Goal: Browse casually

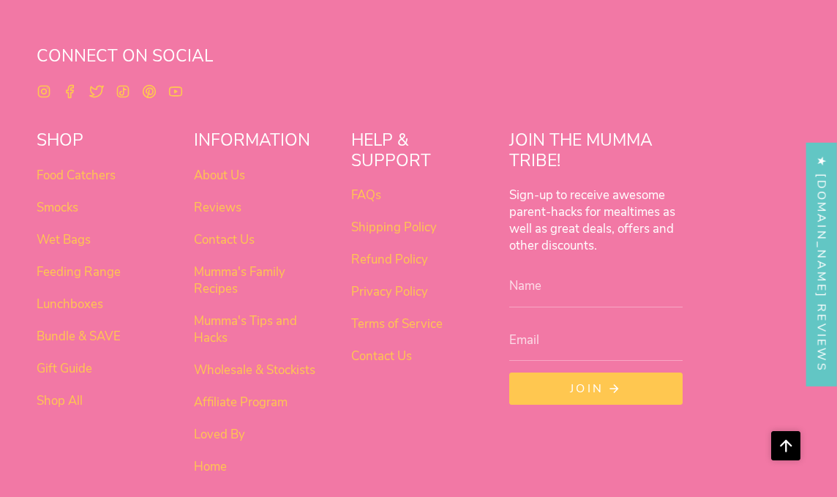
scroll to position [1233, 0]
